Goal: Check status: Check status

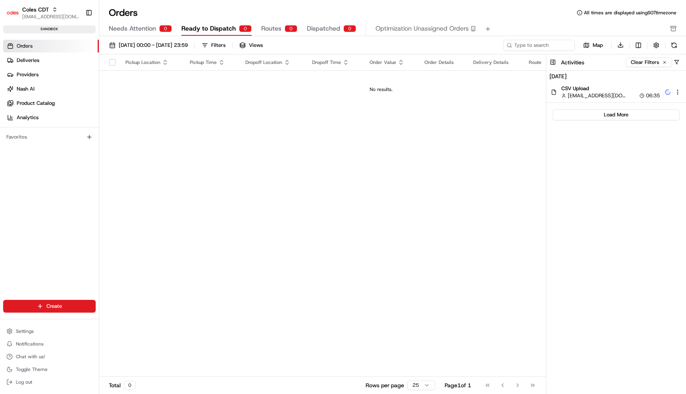
click at [626, 99] on div "CSV Upload srisudha.kurnool@coles.com.au 06:35" at bounding box center [617, 92] width 140 height 21
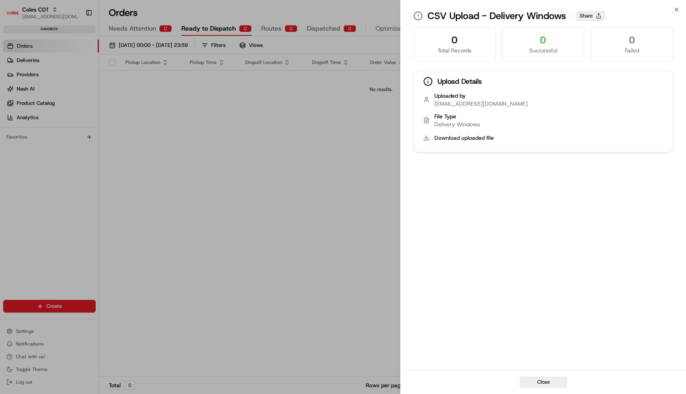
click at [583, 16] on button "Share" at bounding box center [590, 16] width 29 height 10
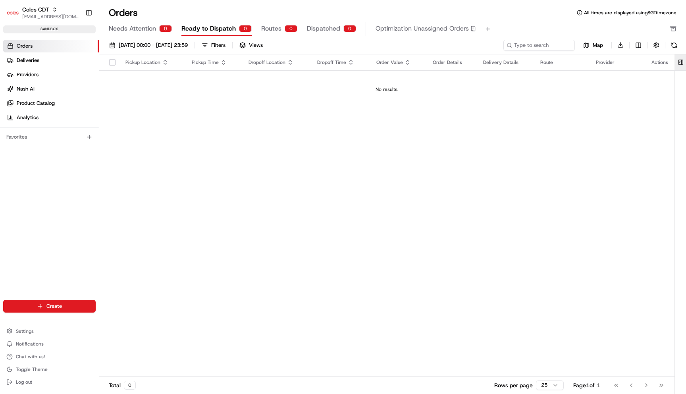
click at [683, 62] on button at bounding box center [680, 62] width 13 height 16
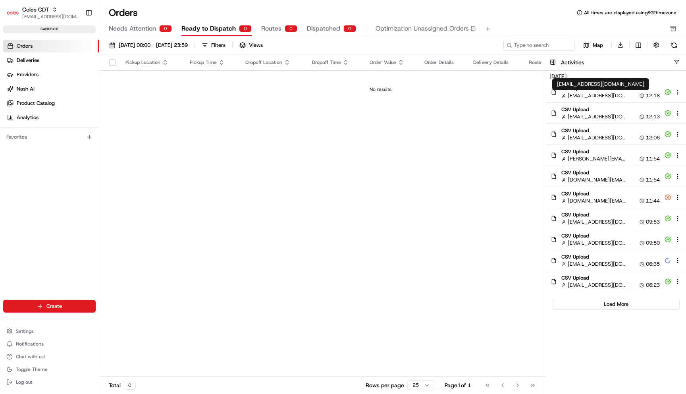
click at [614, 95] on span "[EMAIL_ADDRESS][DOMAIN_NAME]" at bounding box center [597, 95] width 58 height 7
click at [585, 113] on span "[EMAIL_ADDRESS][DOMAIN_NAME]" at bounding box center [597, 116] width 58 height 7
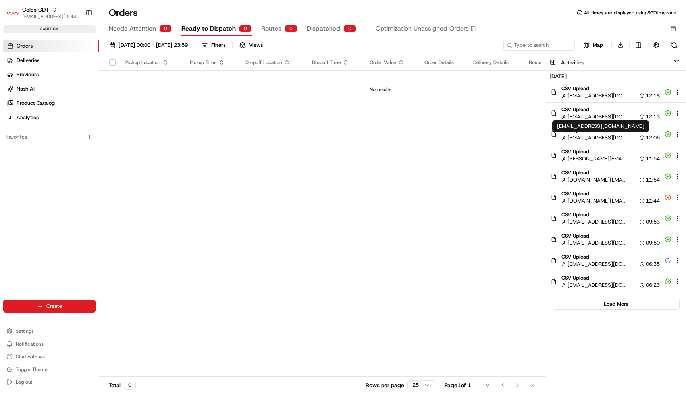
click at [585, 131] on div "[EMAIL_ADDRESS][DOMAIN_NAME] [DOMAIN_NAME][EMAIL_ADDRESS][DOMAIN_NAME]" at bounding box center [601, 126] width 97 height 12
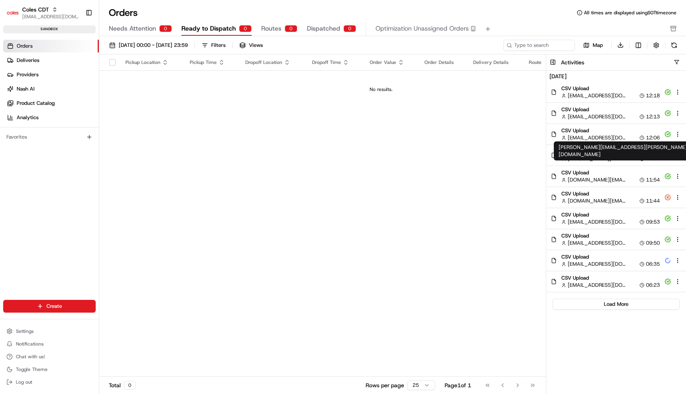
click at [577, 158] on span "[PERSON_NAME][EMAIL_ADDRESS][PERSON_NAME][DOMAIN_NAME]" at bounding box center [597, 158] width 58 height 7
click at [596, 176] on span "CSV Upload" at bounding box center [611, 172] width 99 height 7
click at [591, 196] on span "CSV Upload" at bounding box center [611, 193] width 99 height 7
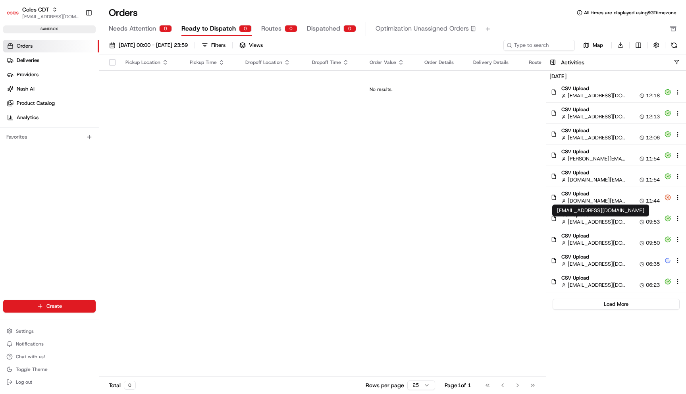
click at [588, 224] on span "[EMAIL_ADDRESS][DOMAIN_NAME]" at bounding box center [597, 221] width 58 height 7
